Goal: Task Accomplishment & Management: Manage account settings

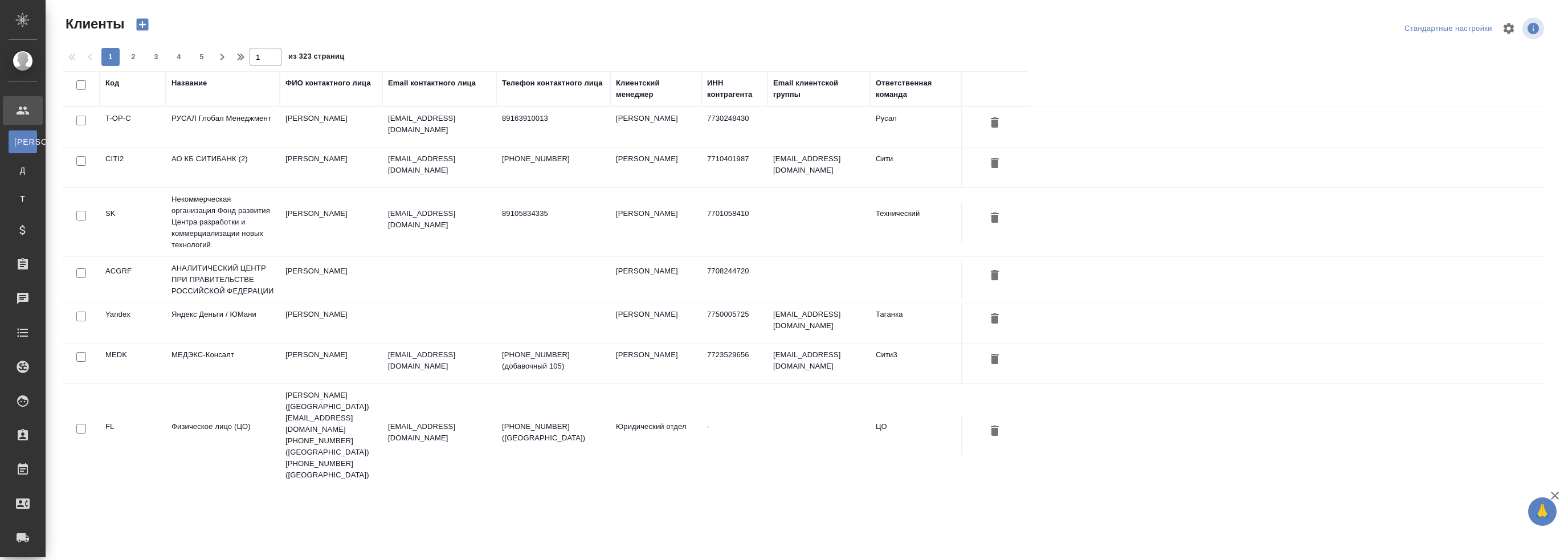
select select "RU"
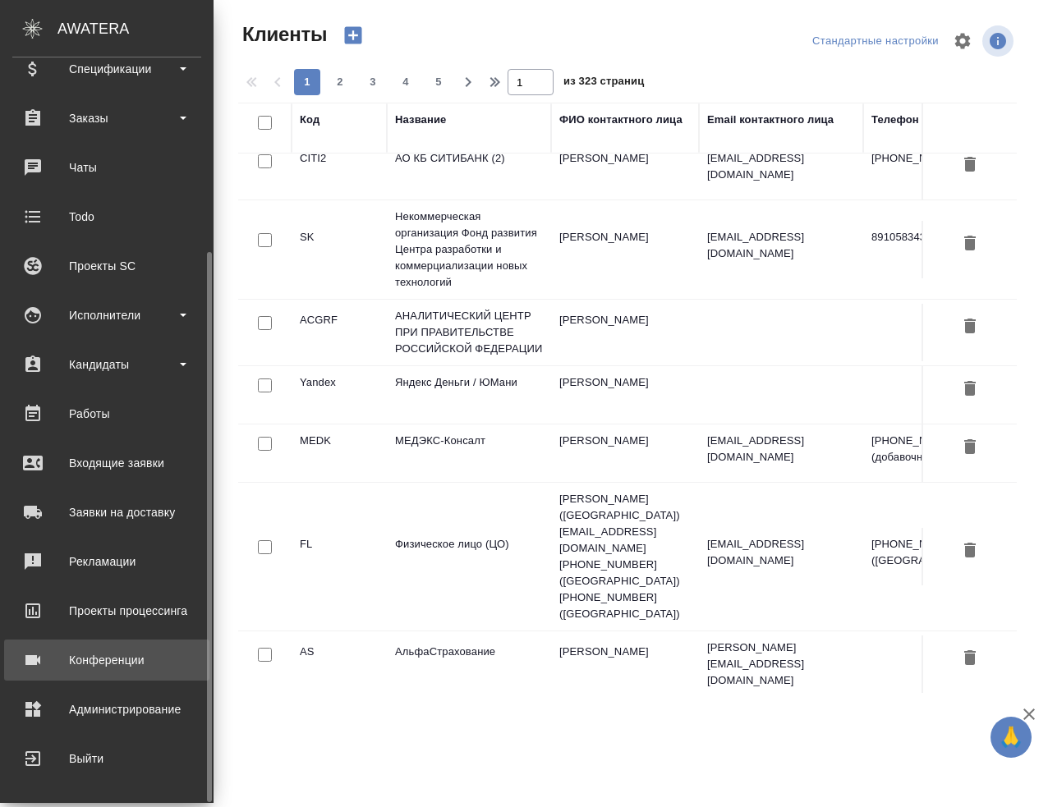
scroll to position [82, 0]
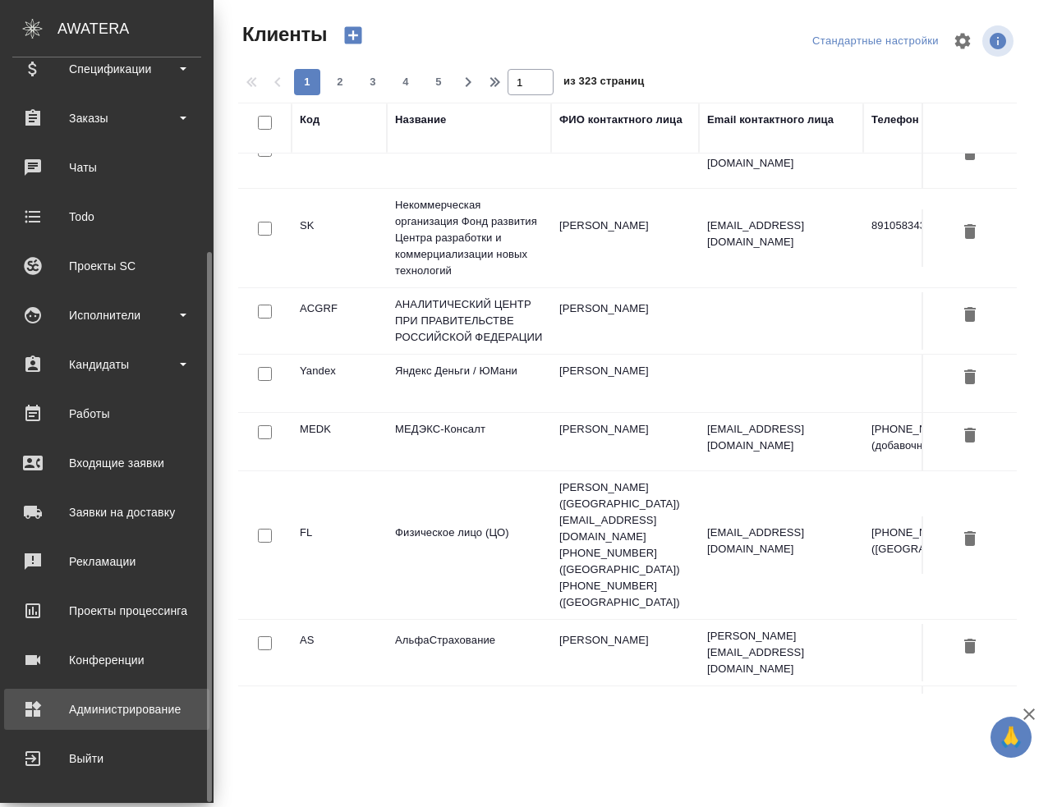
click at [119, 709] on div "Администрирование" at bounding box center [106, 709] width 189 height 25
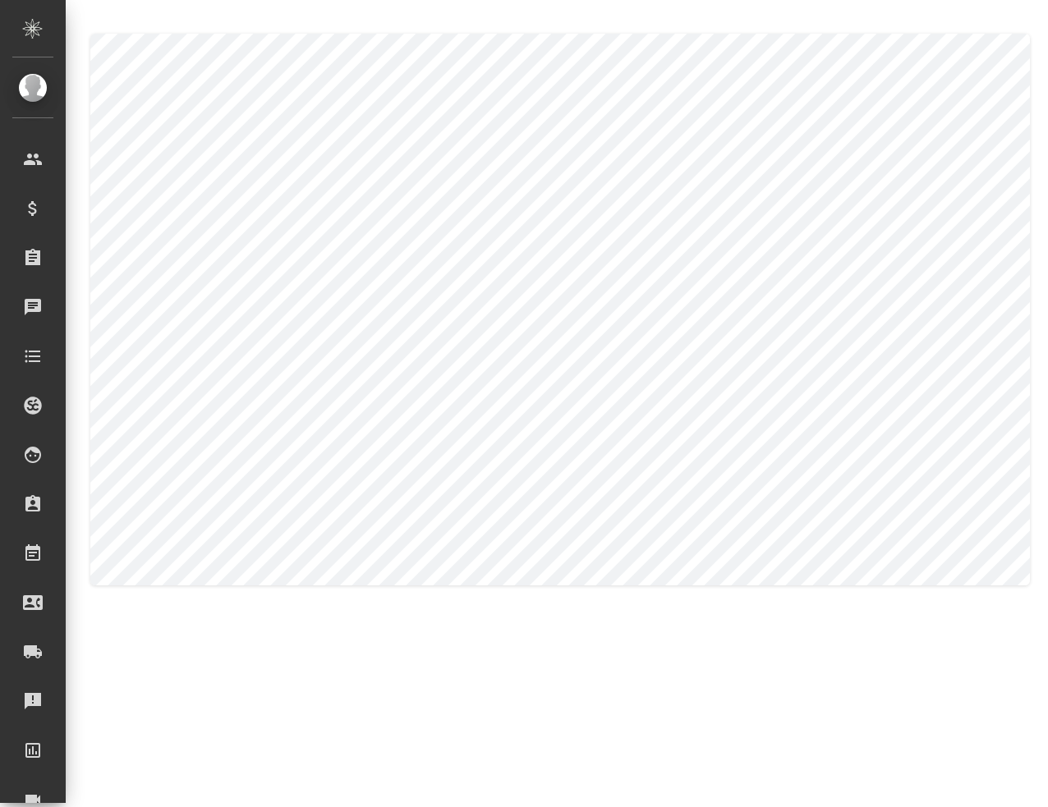
type textarea "Арина"
type textarea "Балакирева"
type textarea "Arina"
type textarea "Balakireva"
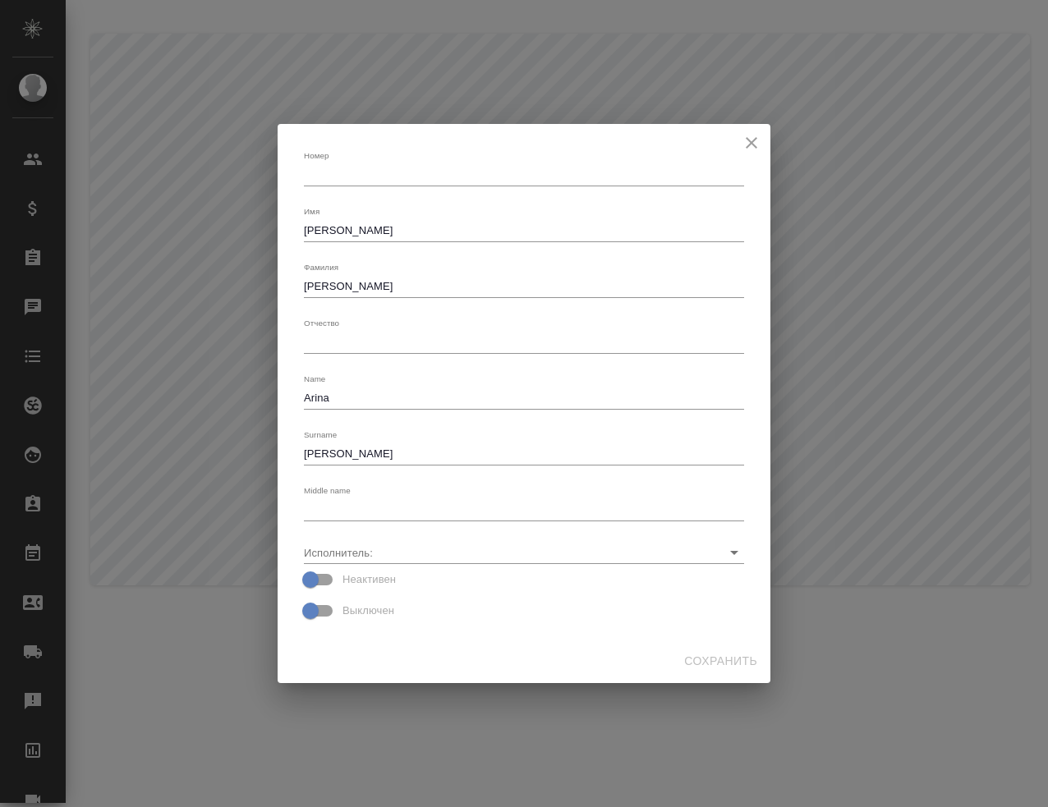
click at [324, 577] on input "Неактивен" at bounding box center [311, 579] width 94 height 31
checkbox input "true"
click at [321, 608] on input "Выключен" at bounding box center [311, 610] width 94 height 31
checkbox input "true"
click at [699, 656] on span "Сохранить" at bounding box center [720, 661] width 73 height 21
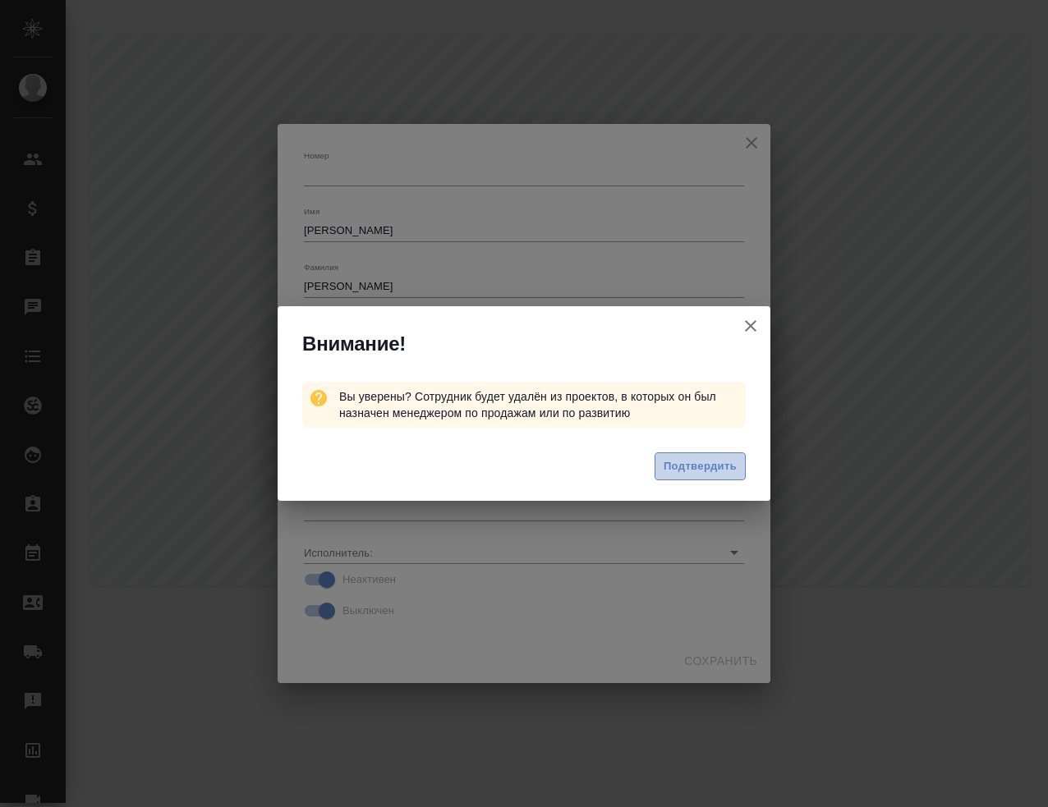
click at [693, 465] on span "Подтвердить" at bounding box center [699, 466] width 73 height 19
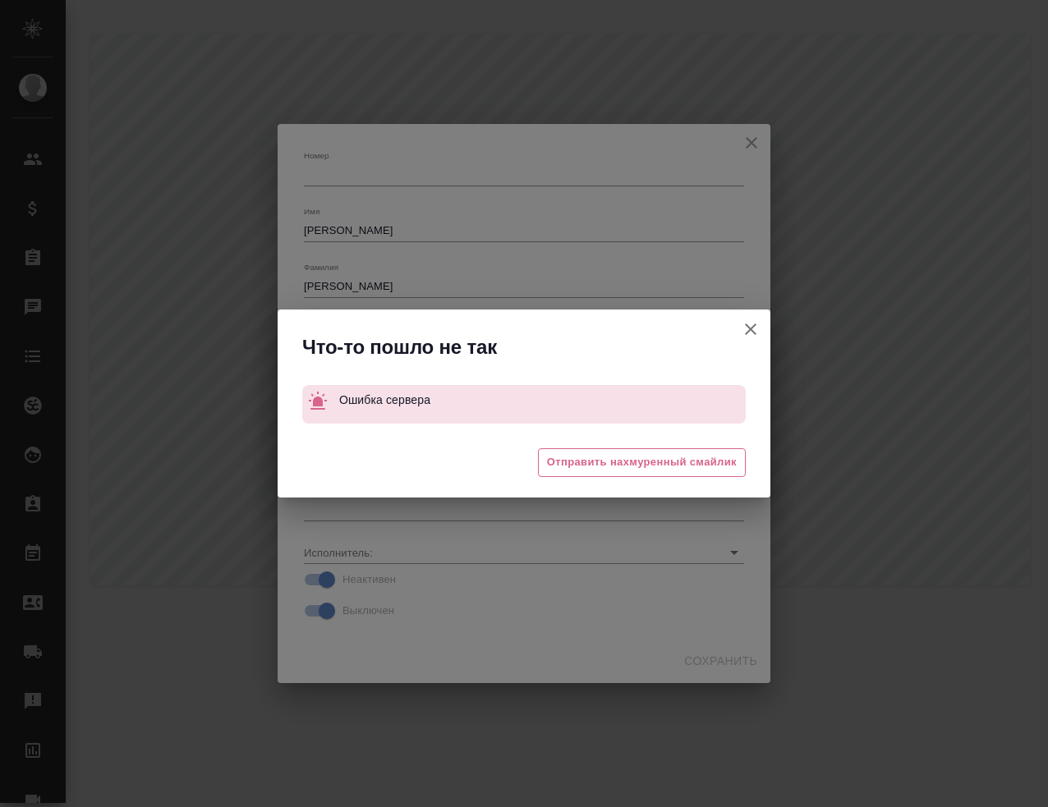
drag, startPoint x: 747, startPoint y: 319, endPoint x: 752, endPoint y: 308, distance: 12.5
click at [746, 321] on button "Неактивен" at bounding box center [750, 328] width 39 height 39
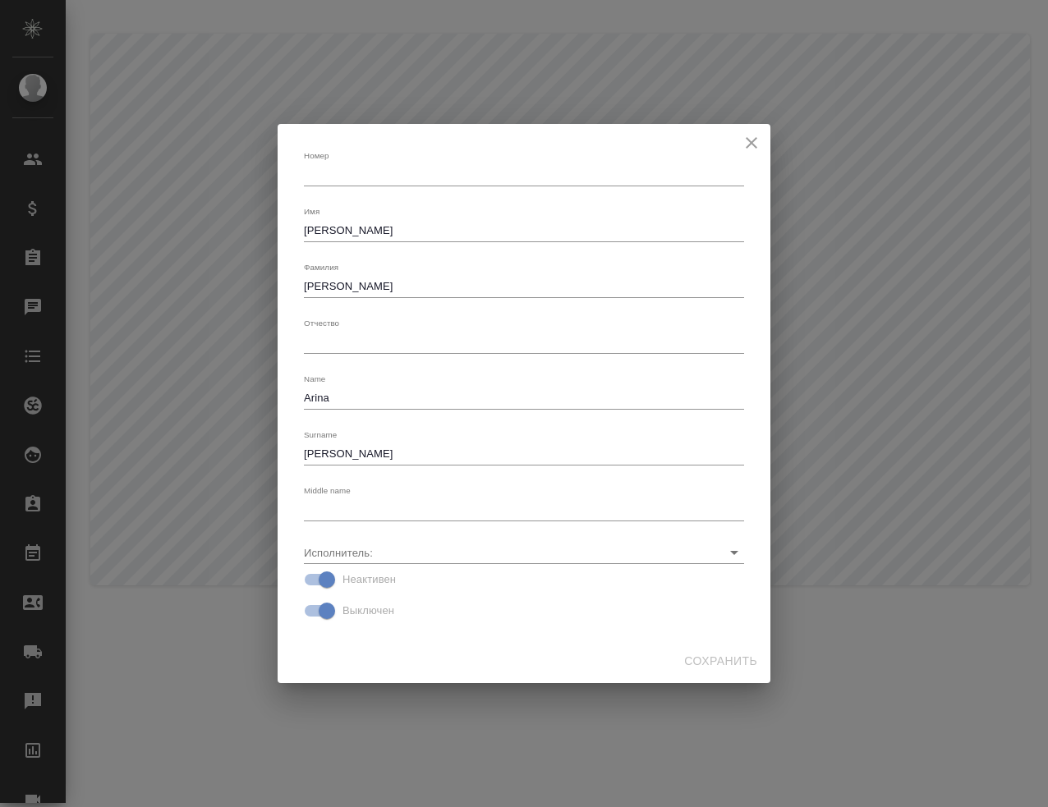
click at [768, 140] on div "Номер x Имя Арина x Фамилия Балакирева x Отчество x Name Arina x Surname Balaki…" at bounding box center [523, 382] width 493 height 516
drag, startPoint x: 739, startPoint y: 137, endPoint x: 718, endPoint y: 176, distance: 44.1
click at [739, 137] on div "Номер x Имя Арина x Фамилия Балакирева x Отчество x Name Arina x Surname Balaki…" at bounding box center [523, 403] width 493 height 559
click at [754, 134] on icon "close" at bounding box center [751, 143] width 20 height 20
checkbox input "false"
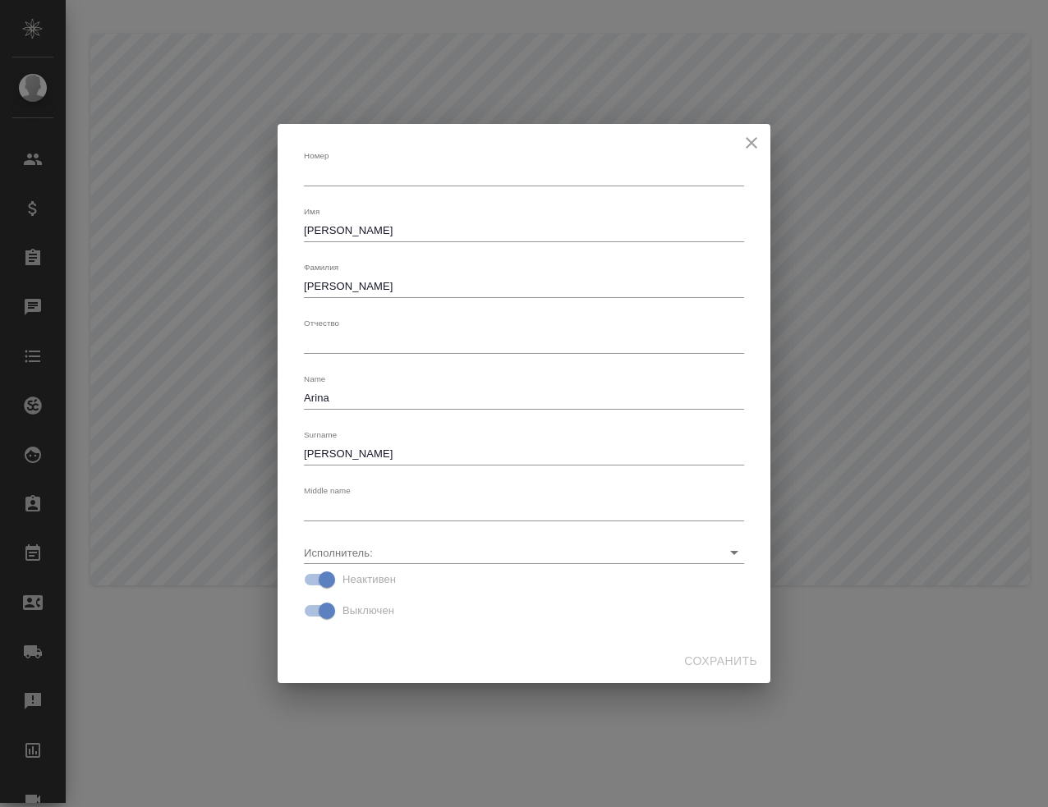
checkbox input "false"
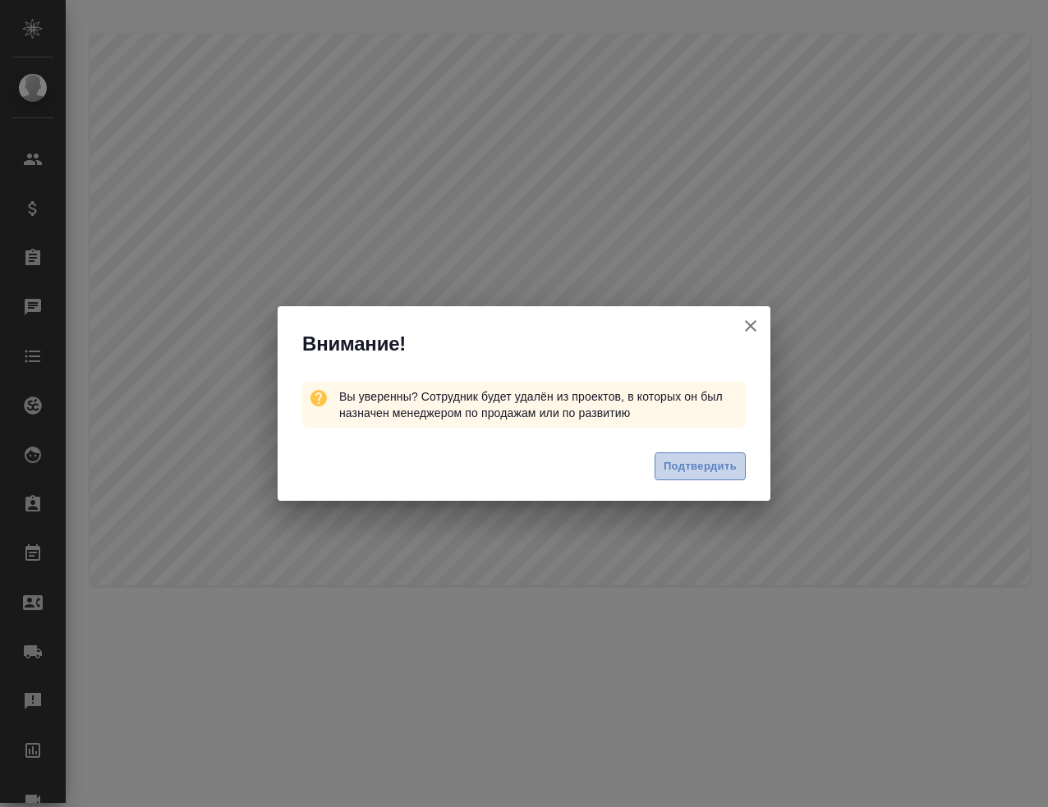
click at [718, 465] on span "Подтвердить" at bounding box center [699, 466] width 73 height 19
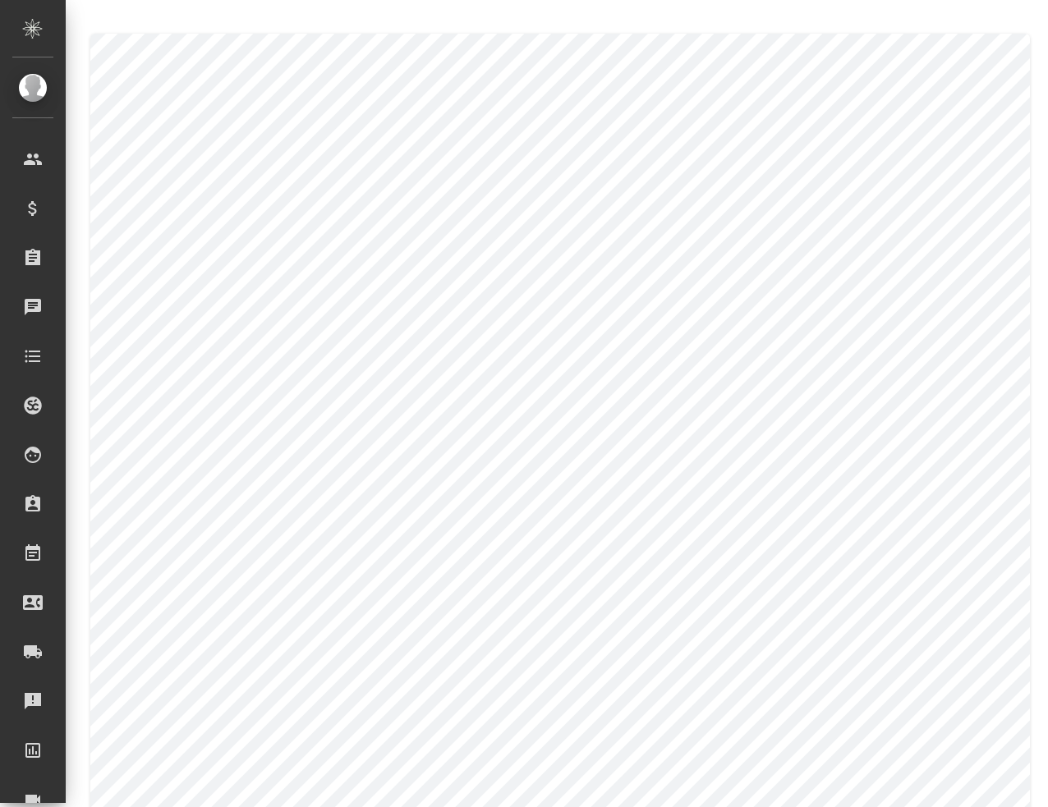
type textarea "Алиса"
type textarea "Андреева"
type textarea "Alisa"
type textarea "Andreeva"
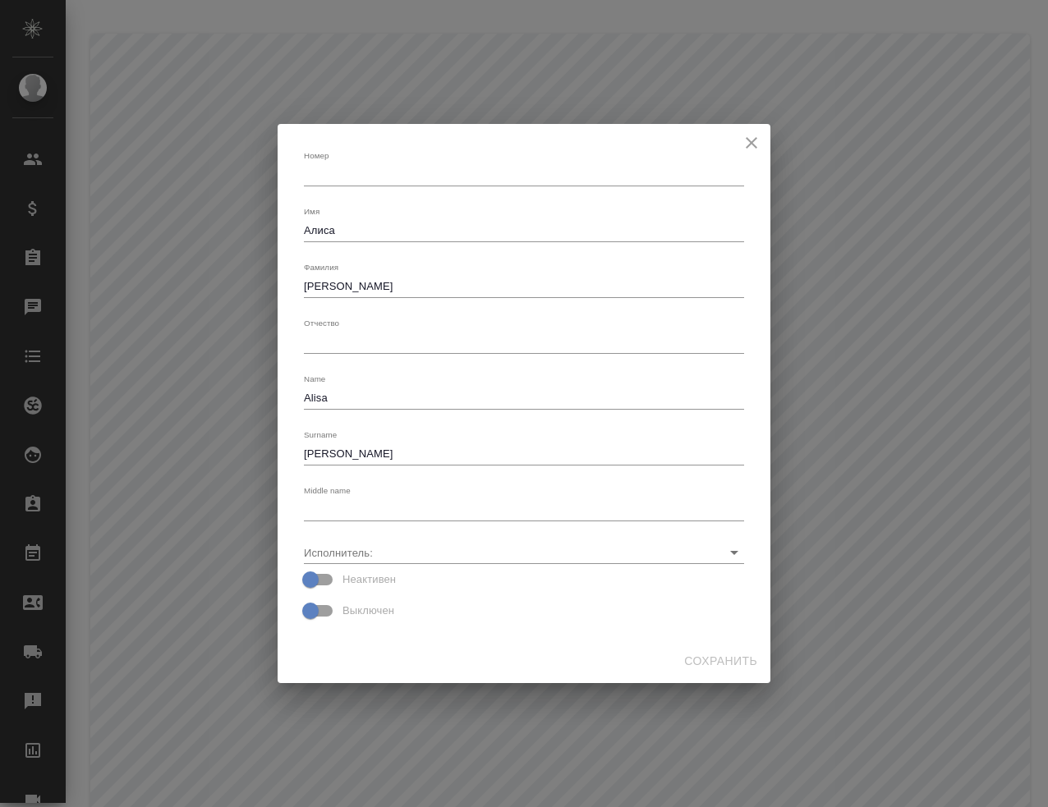
click at [750, 139] on icon "close" at bounding box center [751, 143] width 20 height 20
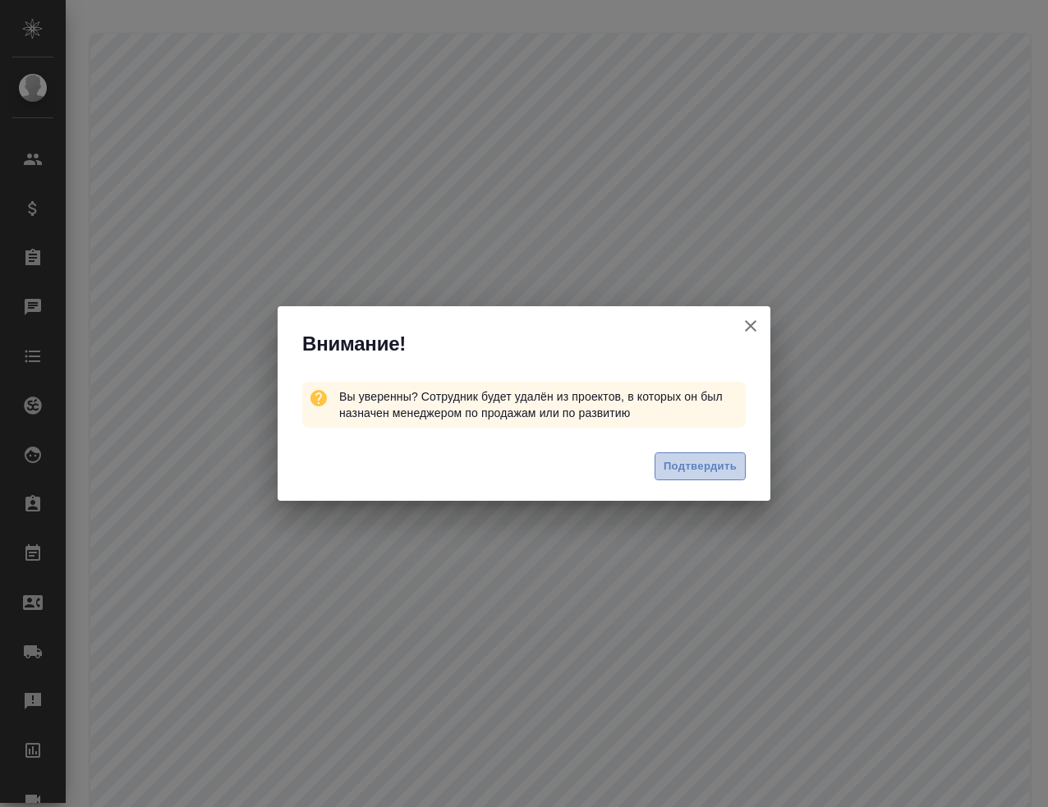
click at [700, 471] on span "Подтвердить" at bounding box center [699, 466] width 73 height 19
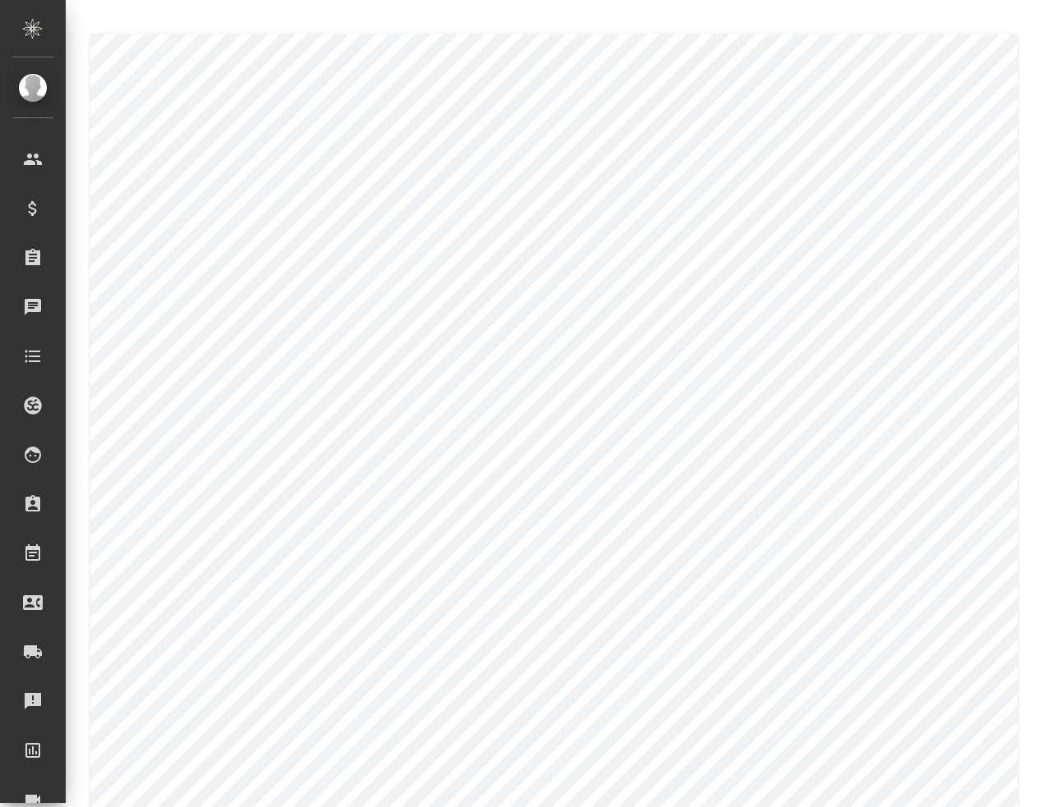
drag, startPoint x: 321, startPoint y: 30, endPoint x: 270, endPoint y: 25, distance: 51.1
click at [320, 30] on div at bounding box center [559, 568] width 957 height 1136
